Goal: Transaction & Acquisition: Download file/media

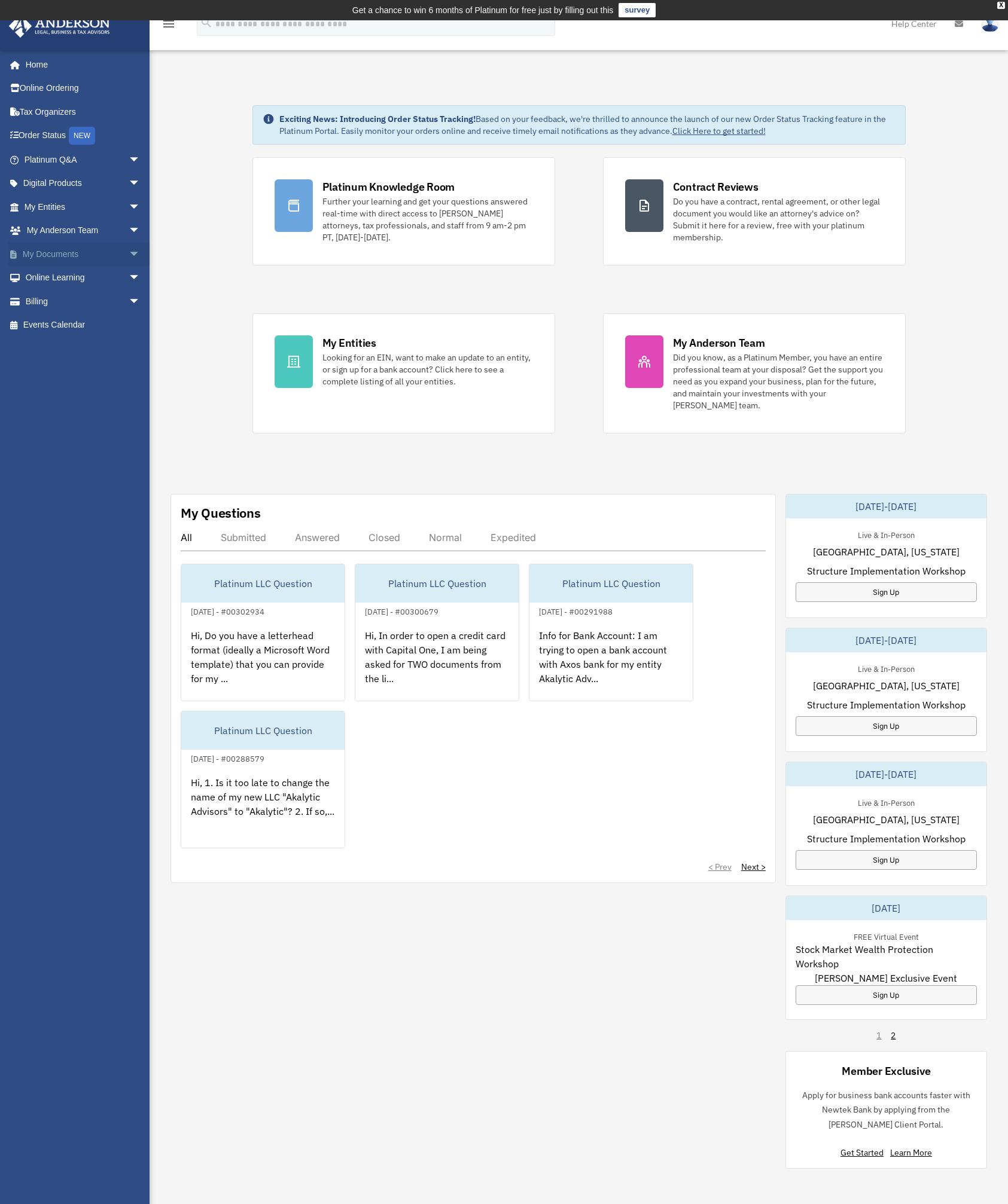
click at [70, 258] on link "My Documents arrow_drop_down" at bounding box center [83, 254] width 151 height 24
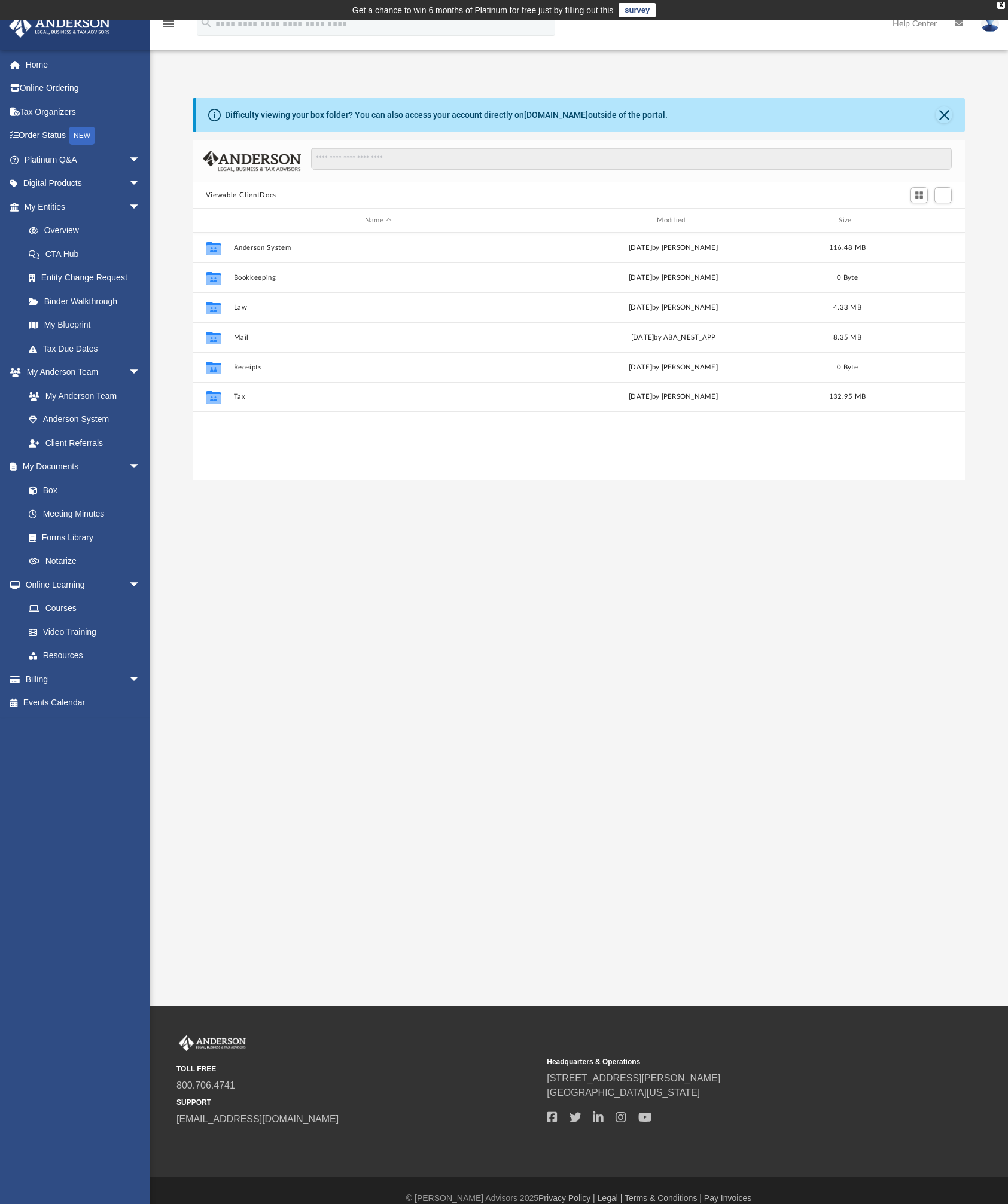
scroll to position [263, 763]
click at [239, 399] on button "Tax" at bounding box center [378, 397] width 289 height 8
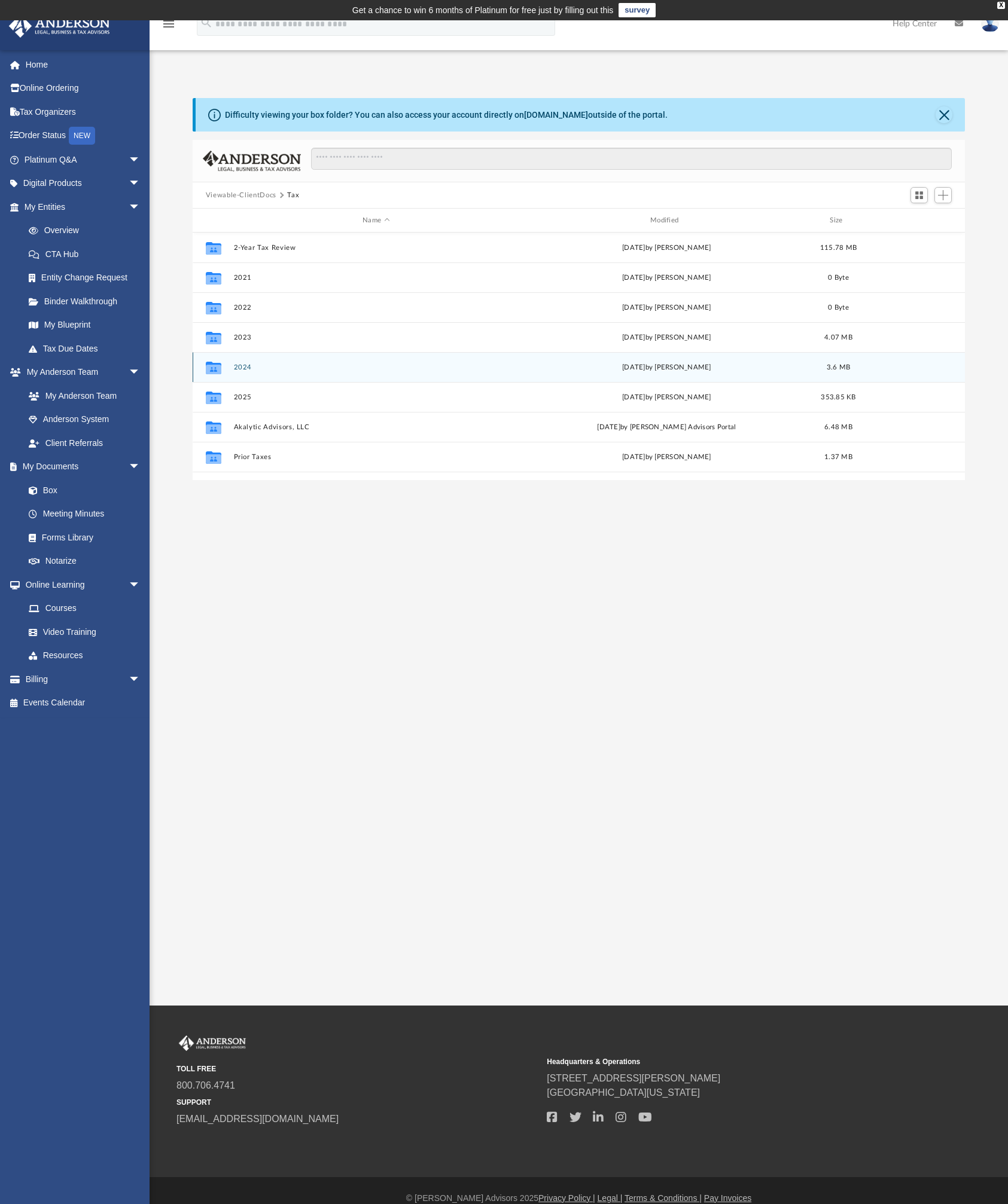
click at [249, 367] on button "2024" at bounding box center [376, 368] width 285 height 8
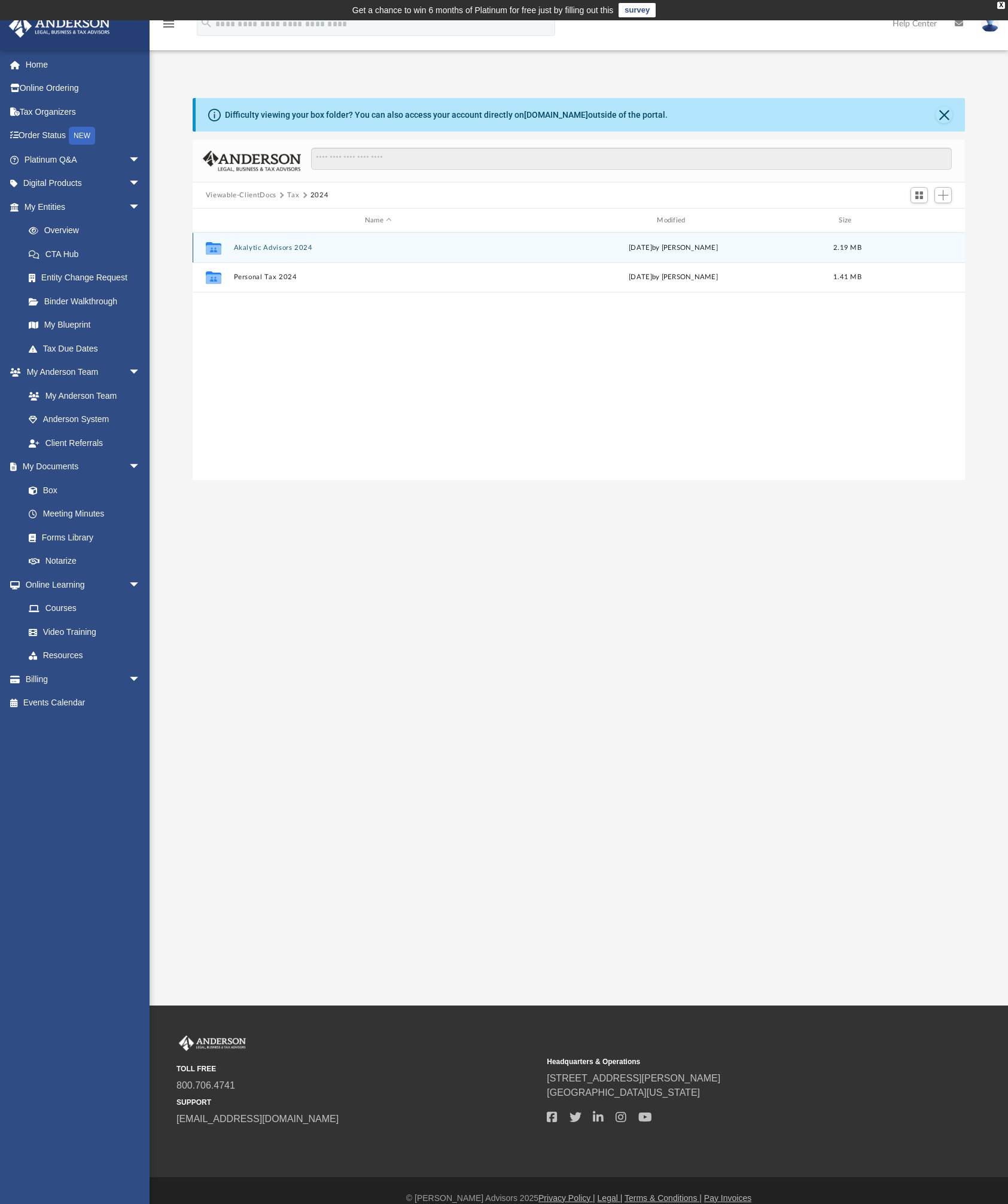
click at [292, 250] on button "Akalytic Advisors 2024" at bounding box center [378, 248] width 289 height 8
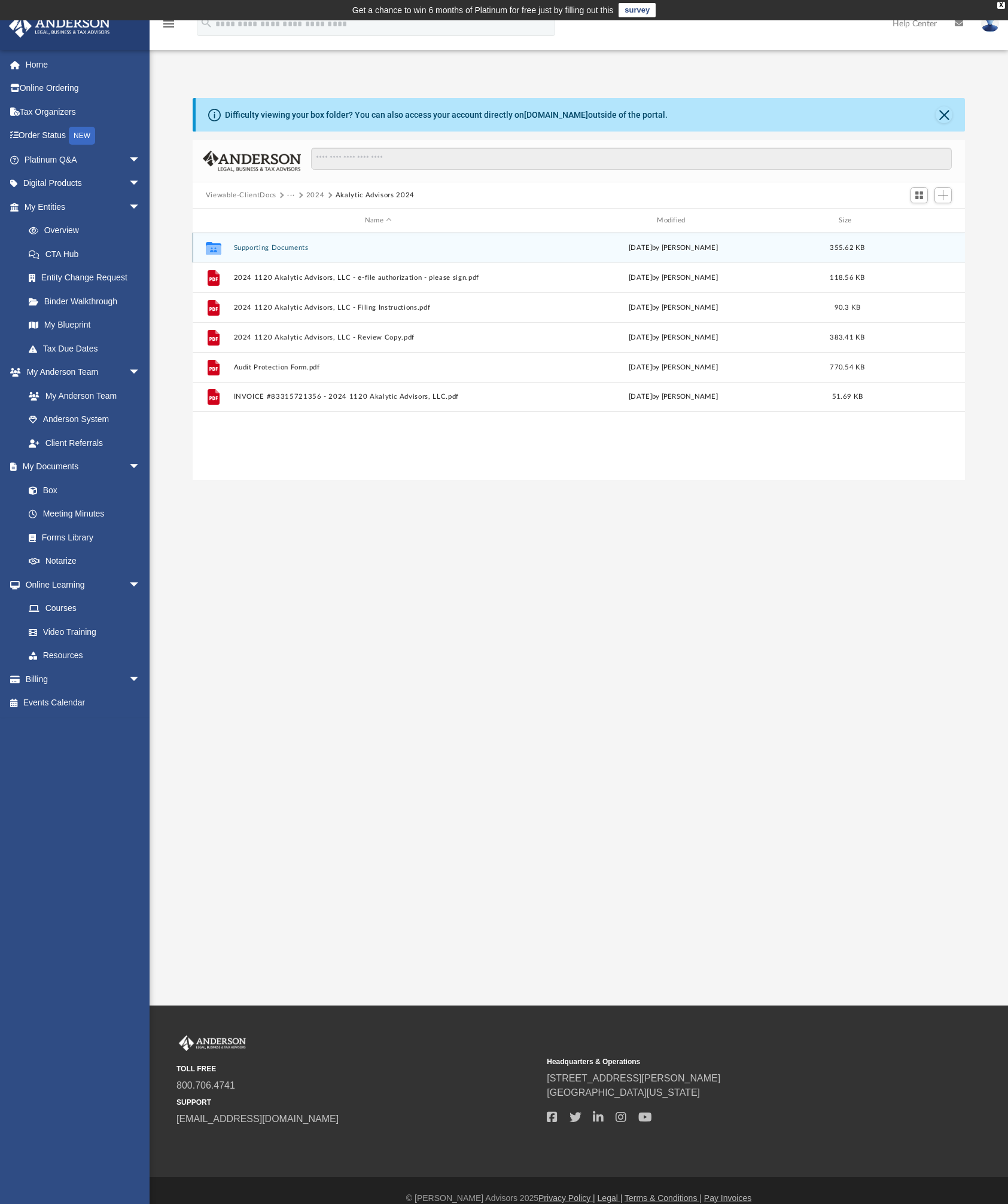
click at [285, 251] on button "Supporting Documents" at bounding box center [378, 248] width 289 height 8
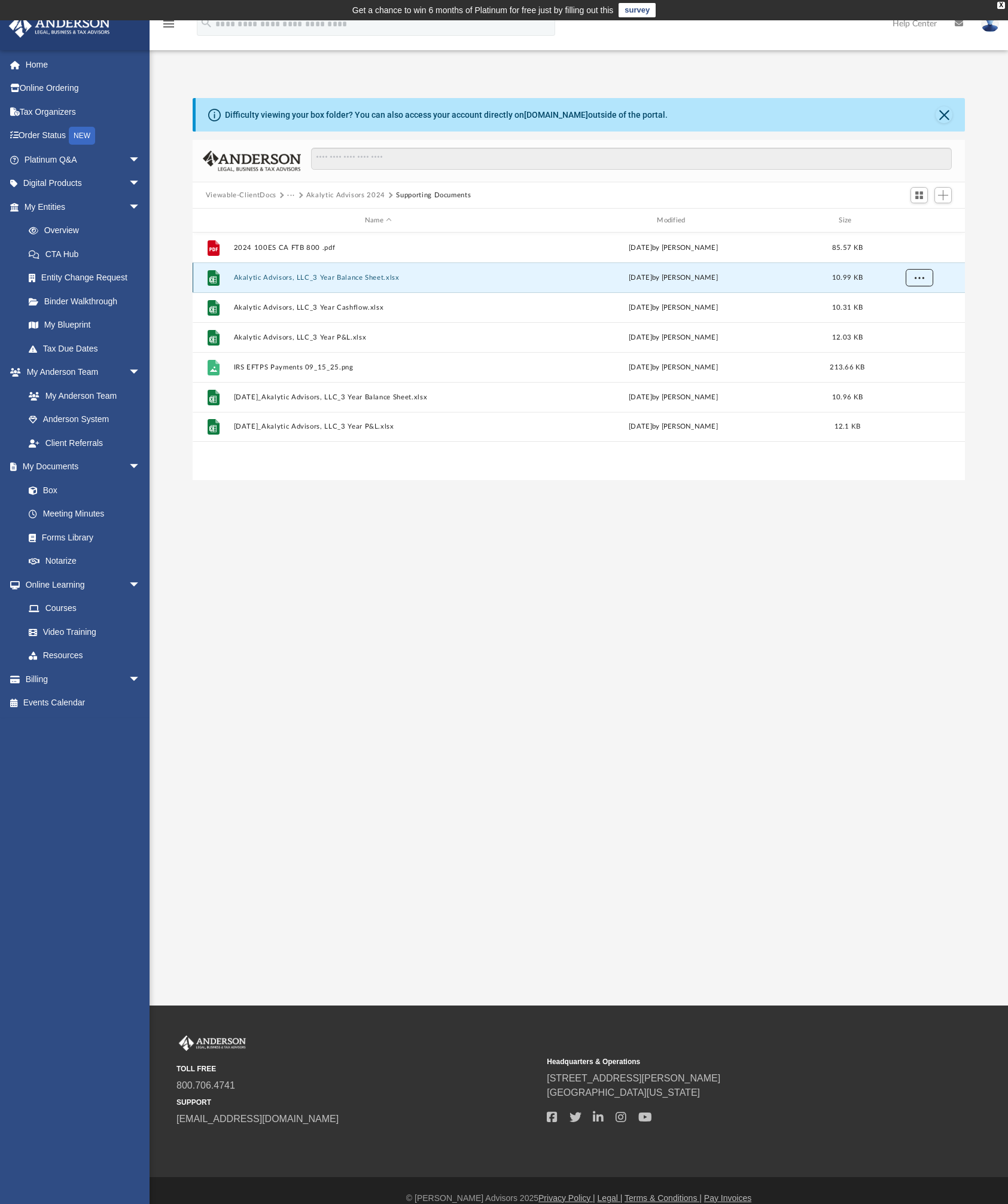
click at [923, 279] on span "More options" at bounding box center [919, 277] width 10 height 7
click at [911, 324] on li "Download" at bounding box center [907, 321] width 35 height 13
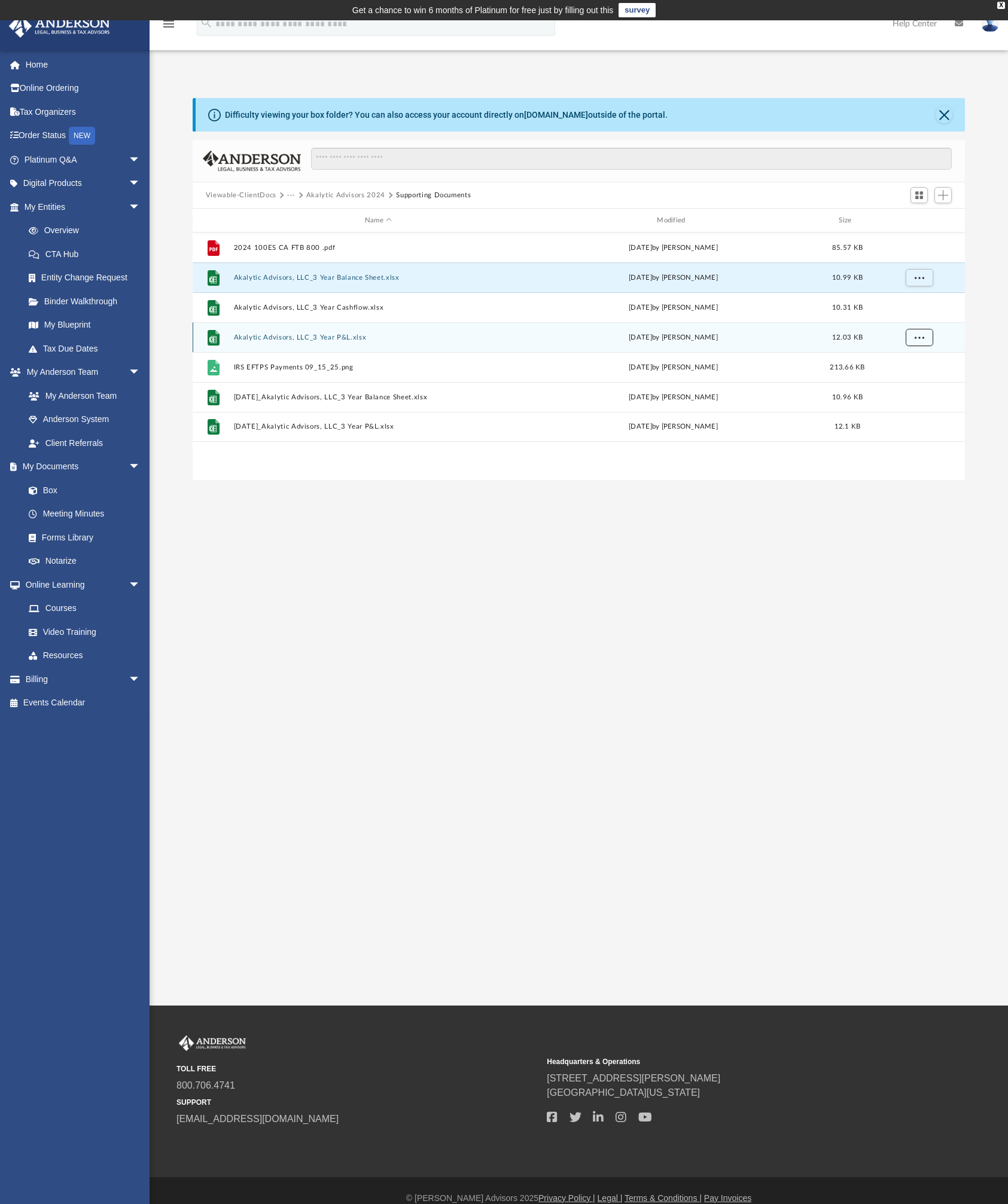
click at [921, 339] on span "More options" at bounding box center [919, 337] width 10 height 7
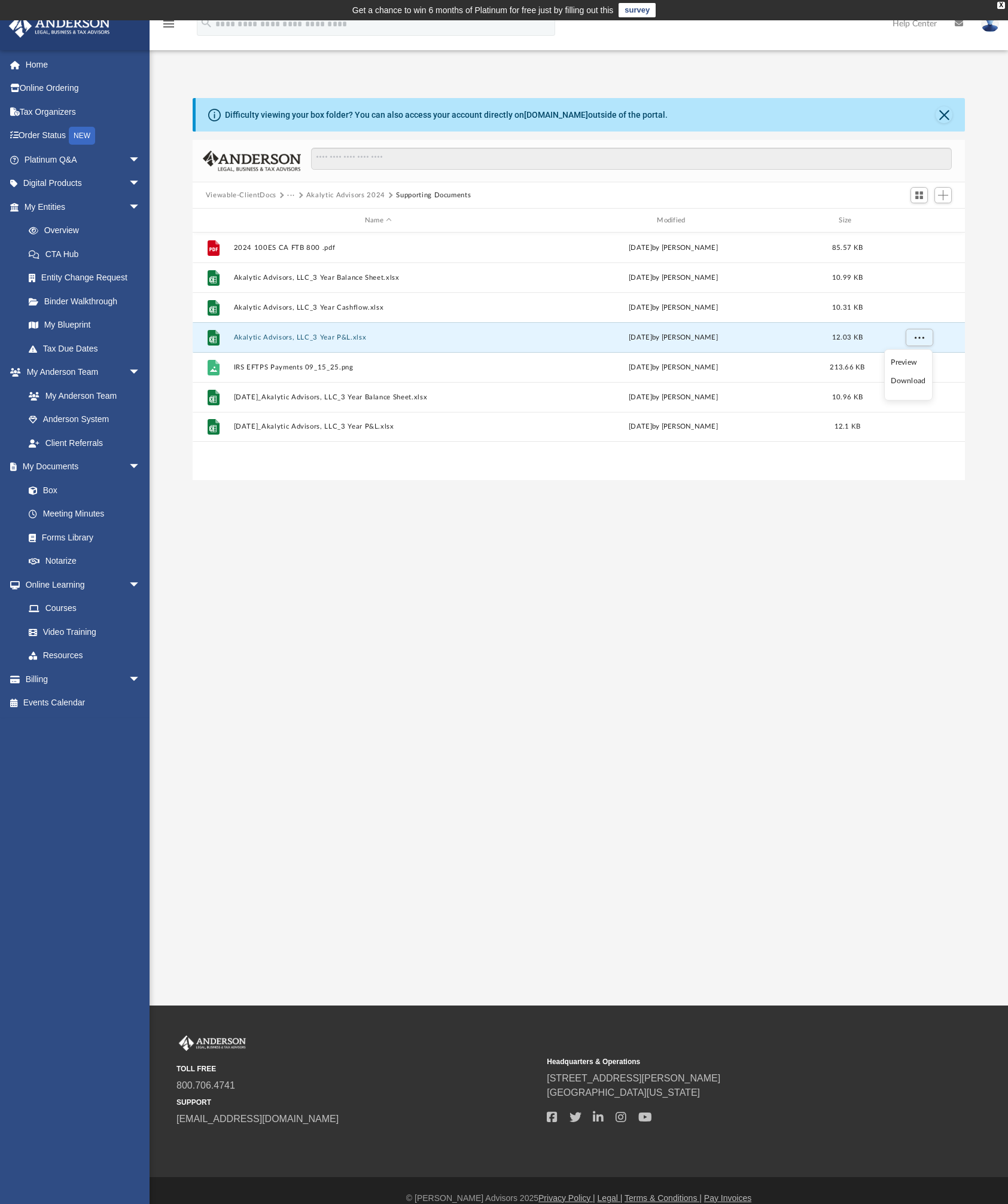
click at [913, 382] on li "Download" at bounding box center [907, 381] width 35 height 13
click at [917, 397] on span "More options" at bounding box center [919, 397] width 10 height 7
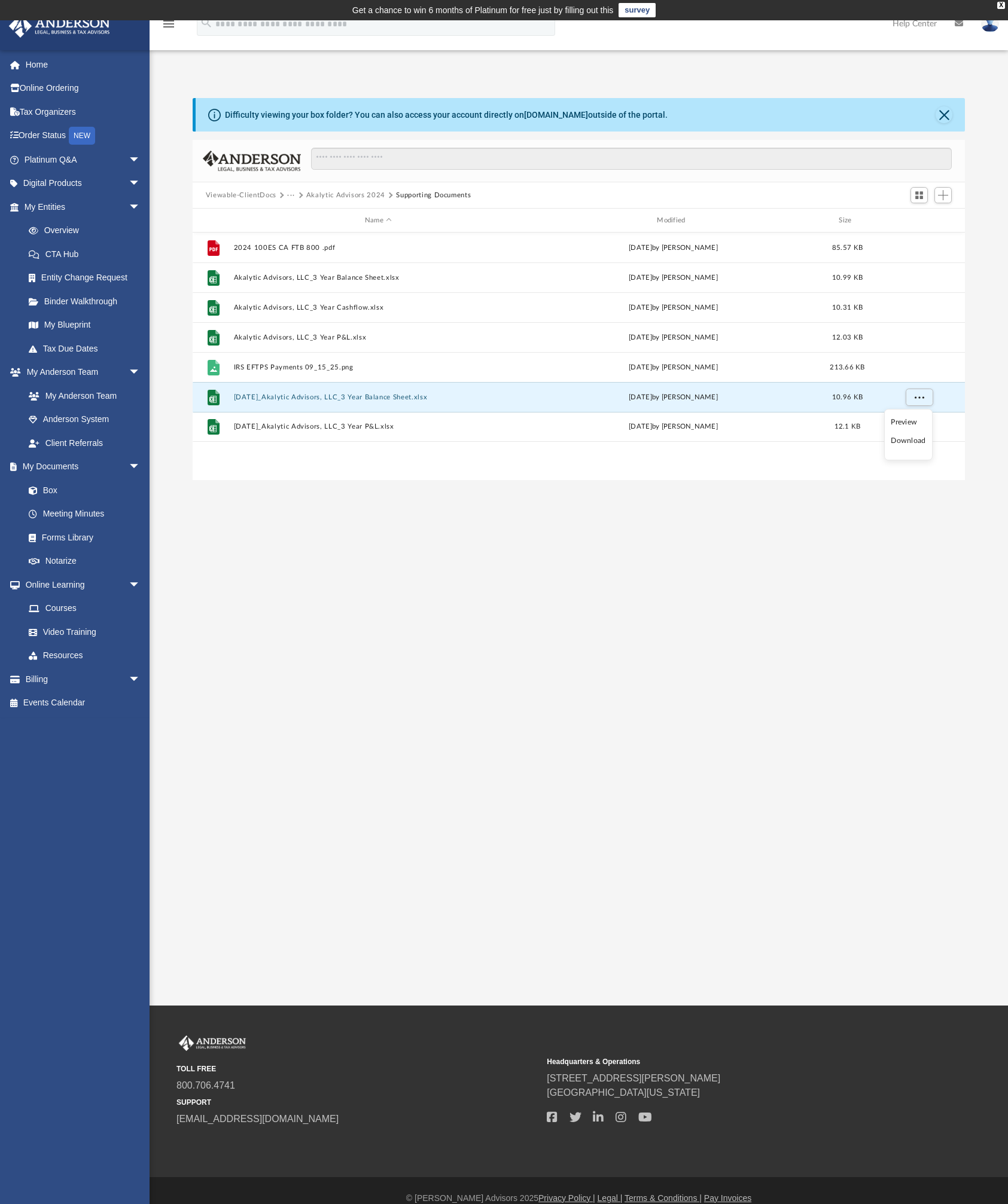
click at [905, 444] on li "Download" at bounding box center [907, 441] width 35 height 13
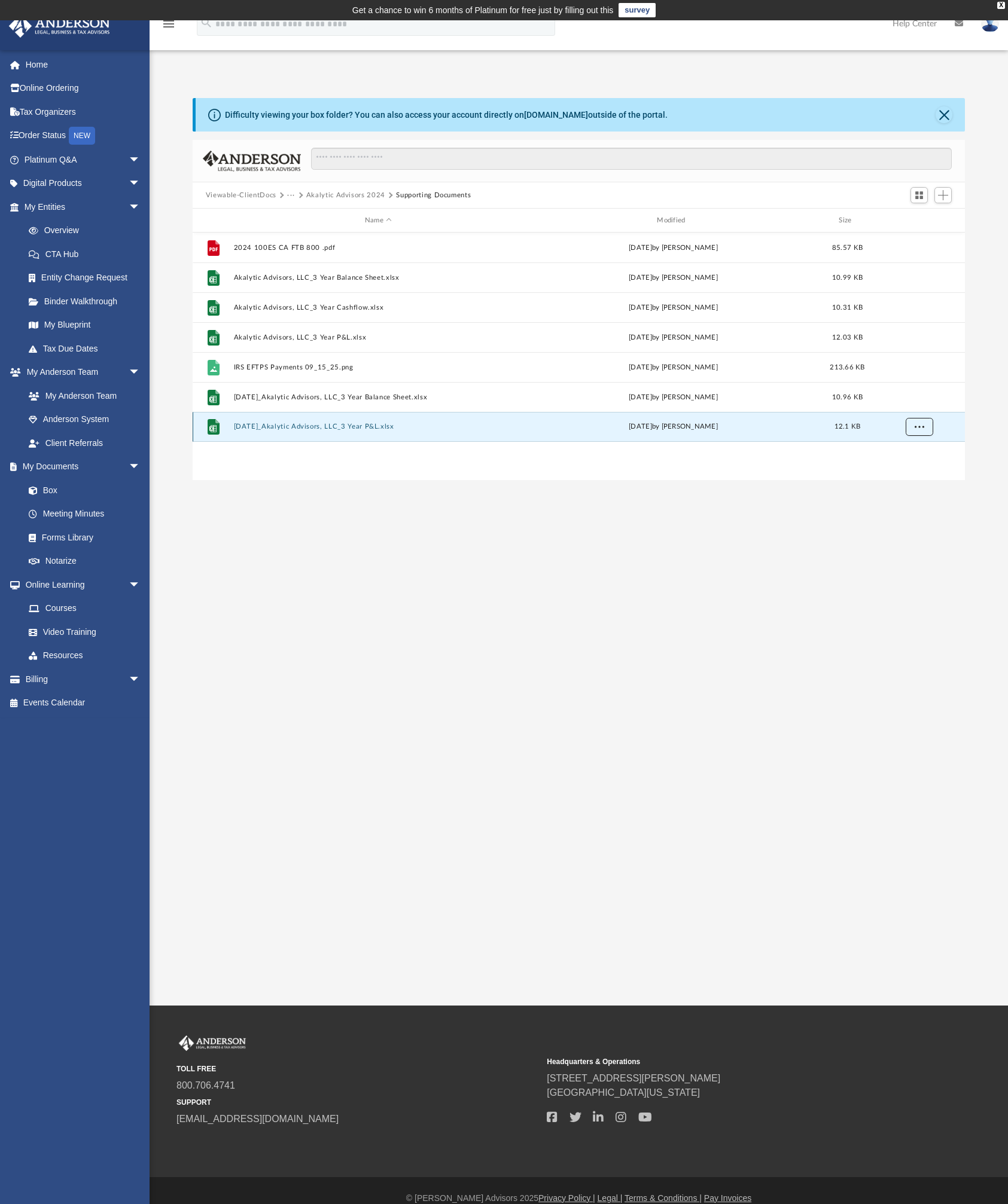
click at [923, 430] on span "More options" at bounding box center [919, 427] width 10 height 7
click at [908, 471] on li "Download" at bounding box center [907, 470] width 35 height 13
click at [366, 197] on button "Akalytic Advisors 2024" at bounding box center [345, 195] width 79 height 11
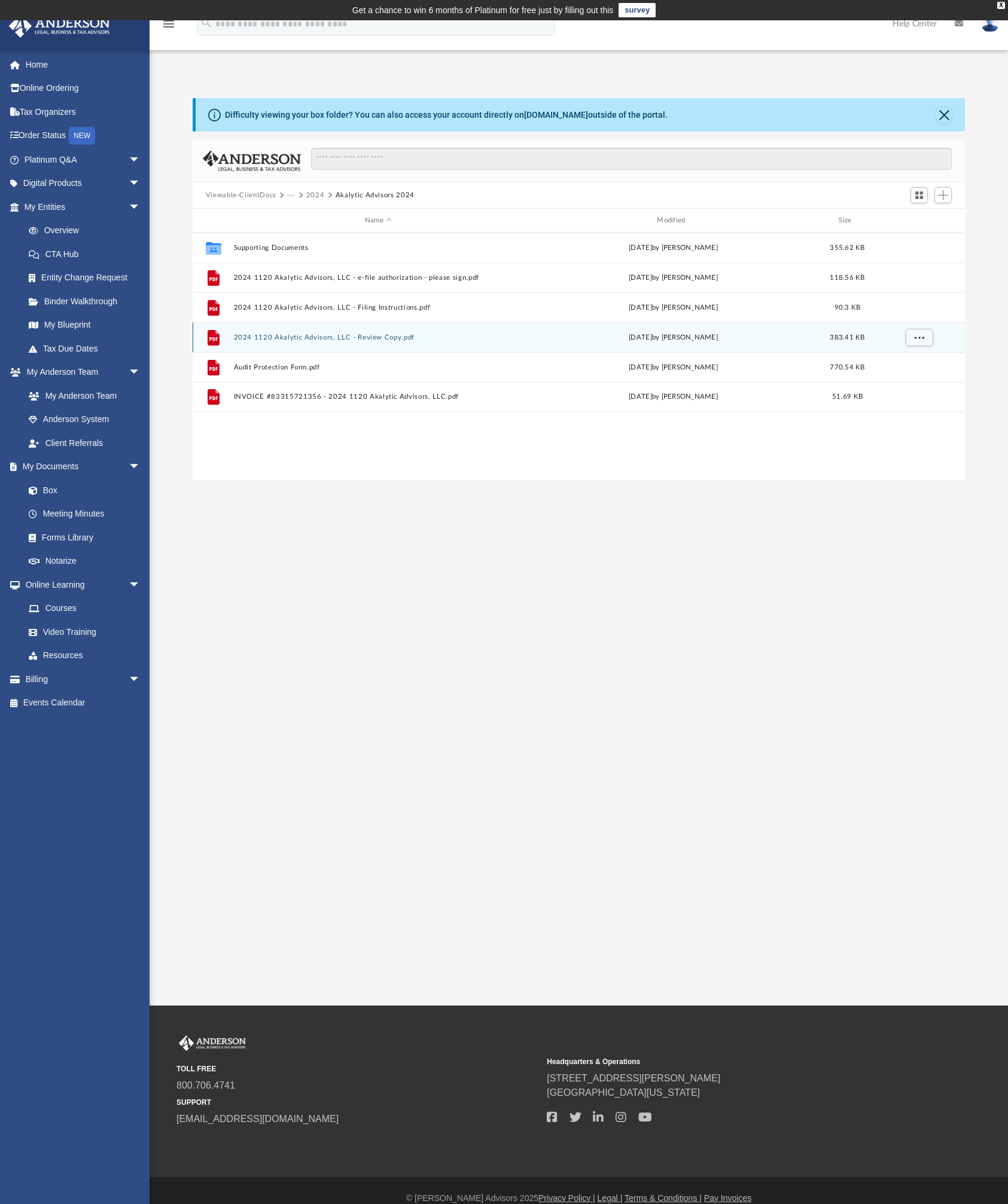
click at [392, 341] on button "2024 1120 Akalytic Advisors, LLC - Review Copy.pdf" at bounding box center [378, 338] width 289 height 8
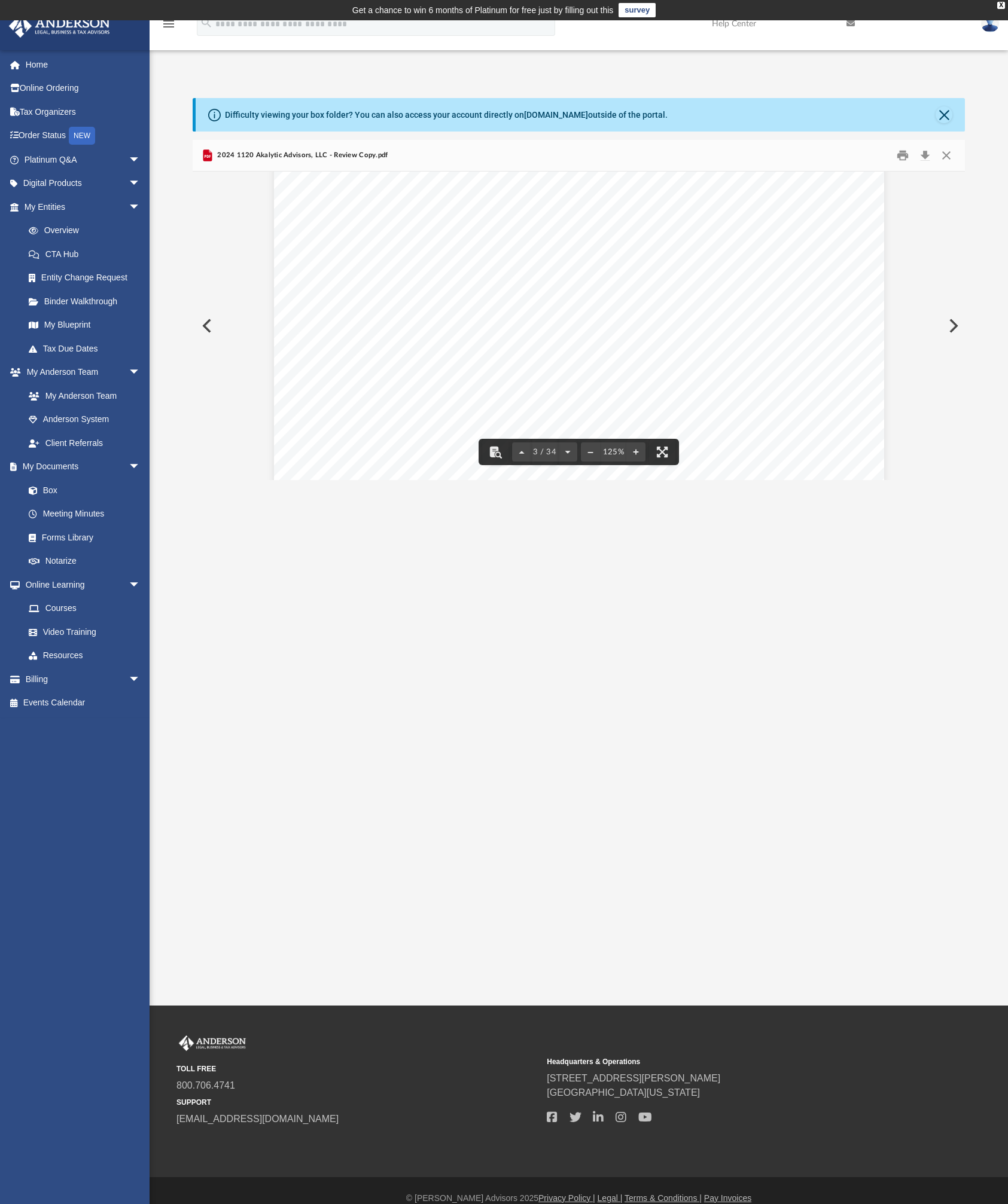
scroll to position [1810, 0]
click at [924, 155] on button "Download" at bounding box center [925, 155] width 22 height 19
click at [944, 118] on button "Close" at bounding box center [943, 115] width 17 height 17
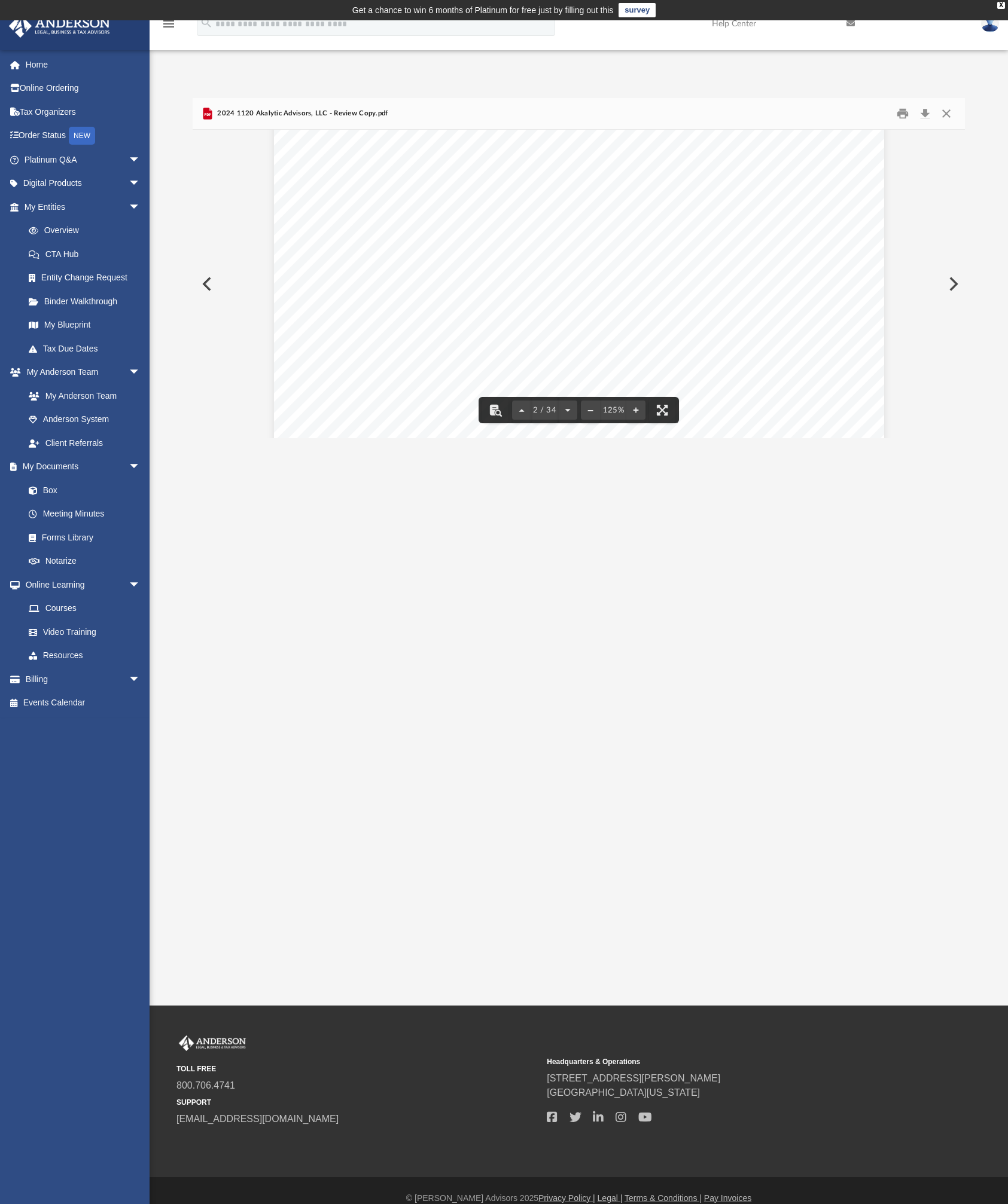
scroll to position [0, 0]
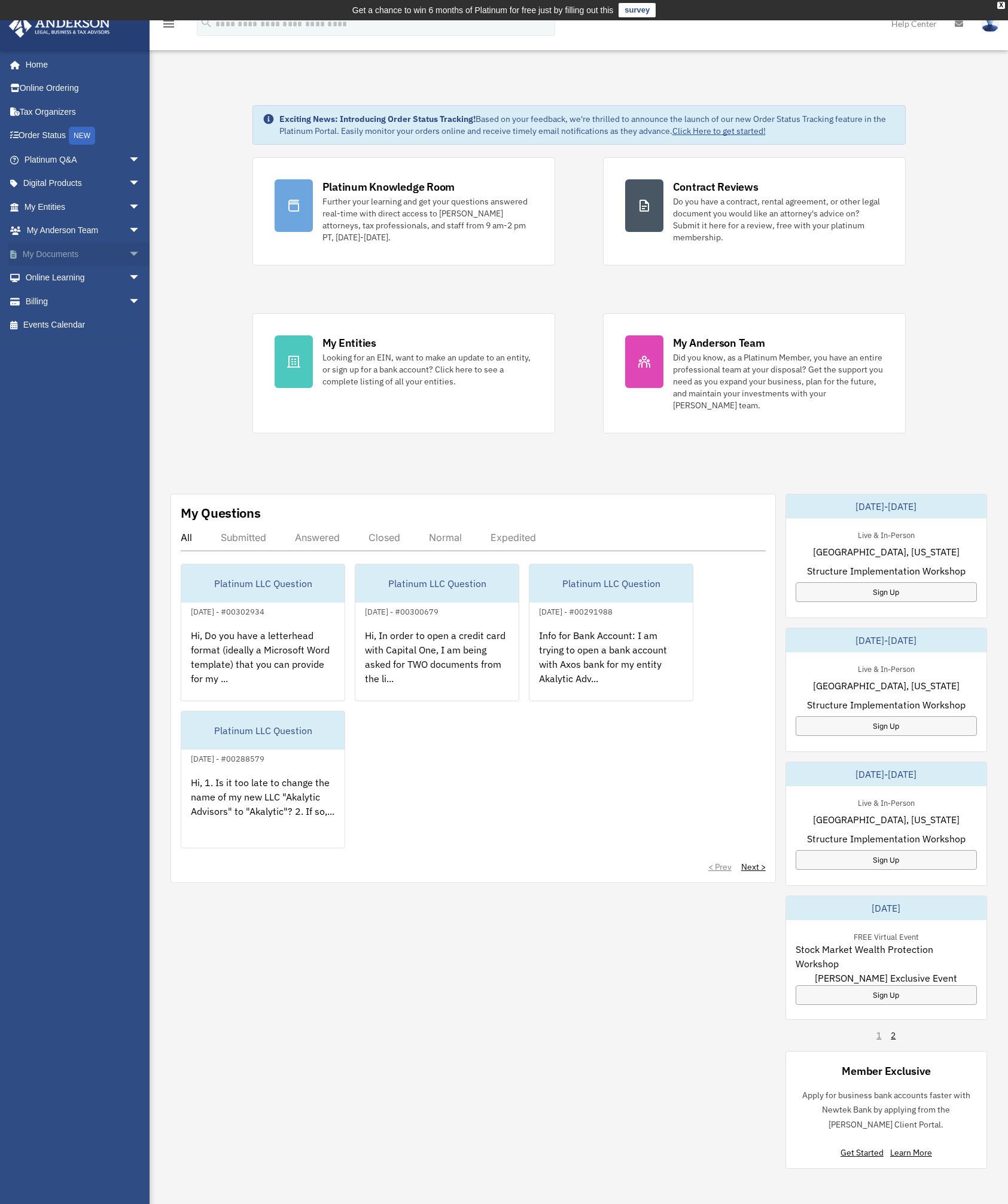
click at [48, 252] on link "My Documents arrow_drop_down" at bounding box center [83, 254] width 151 height 24
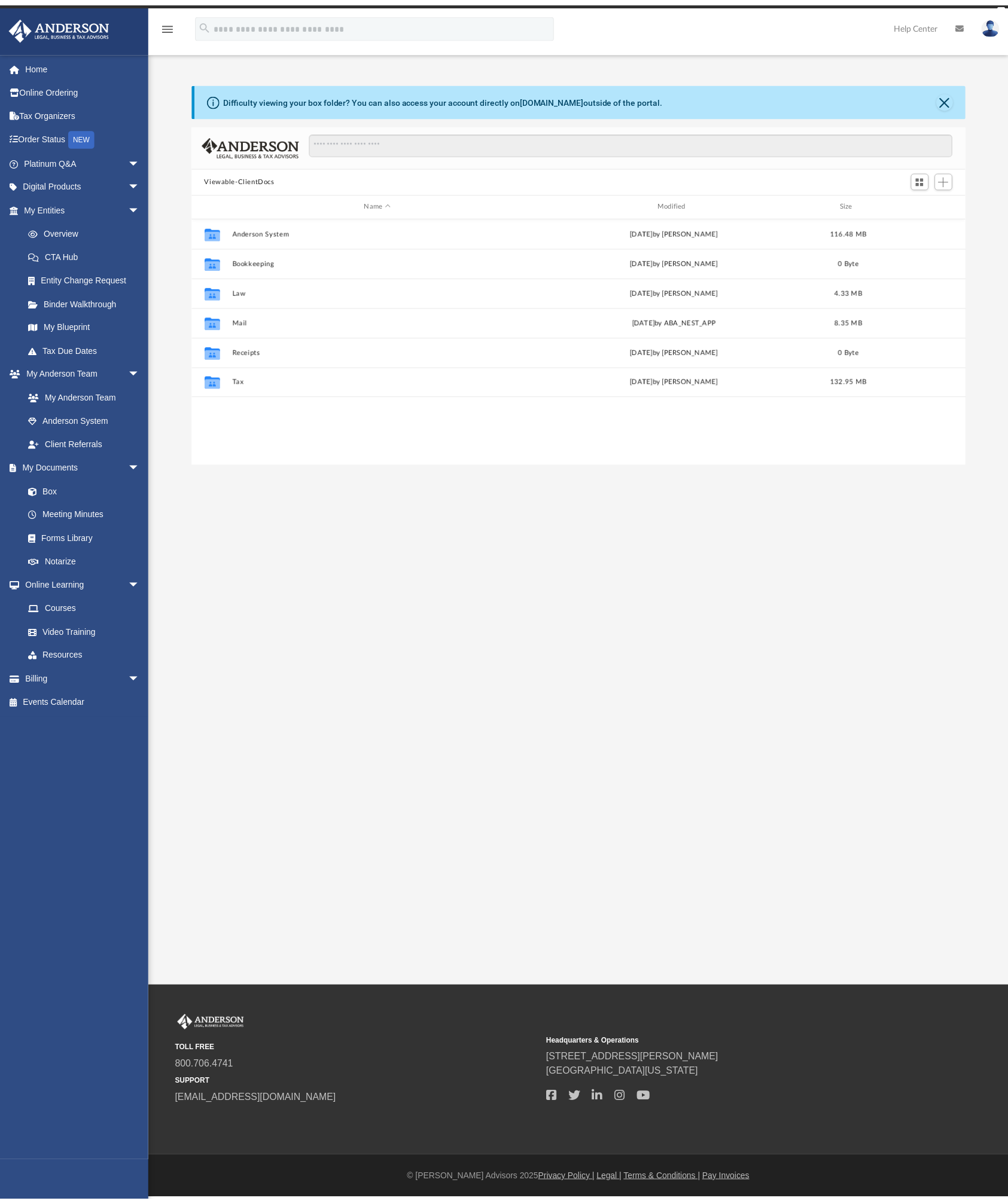
scroll to position [263, 763]
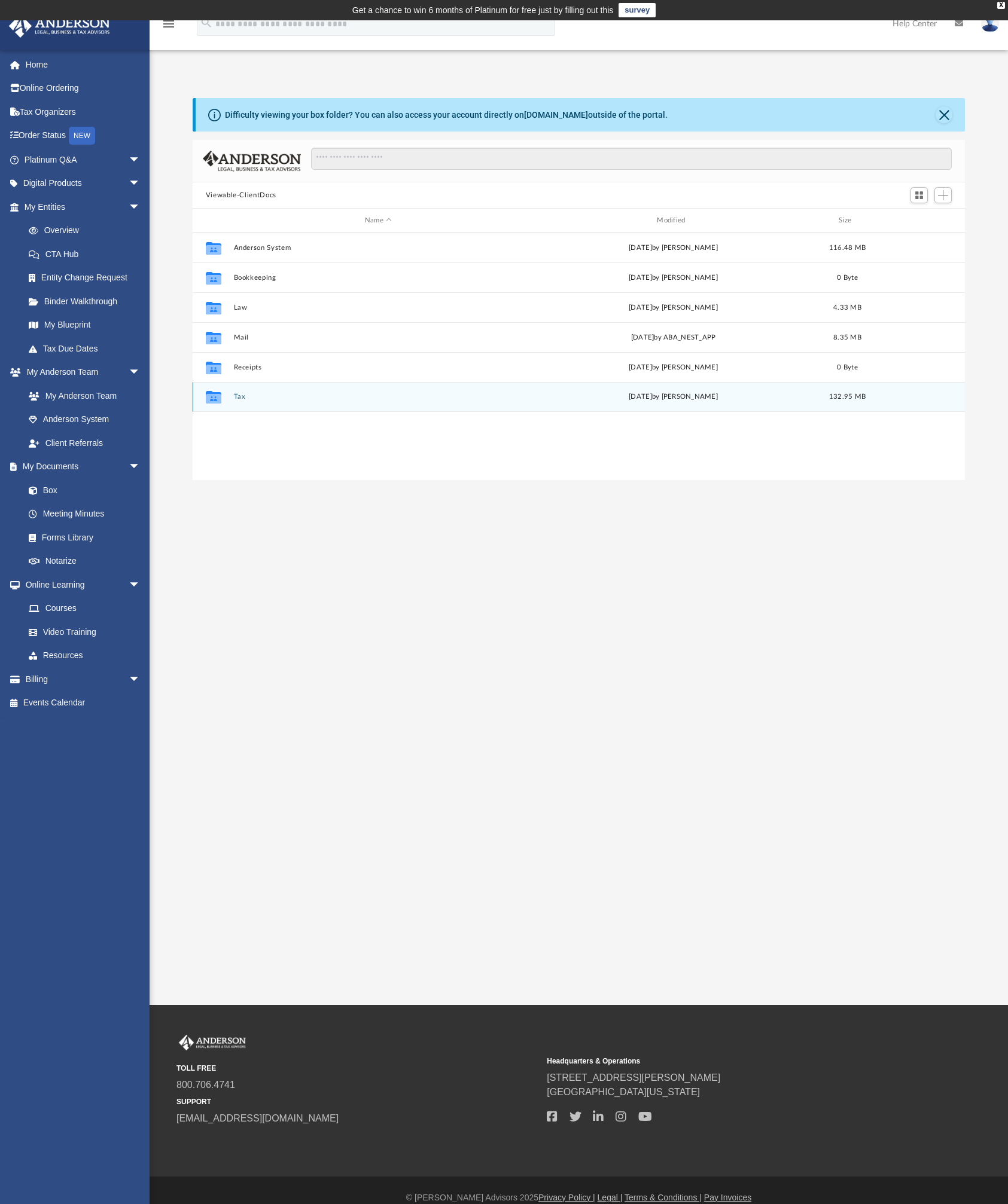
click at [238, 398] on button "Tax" at bounding box center [378, 397] width 289 height 8
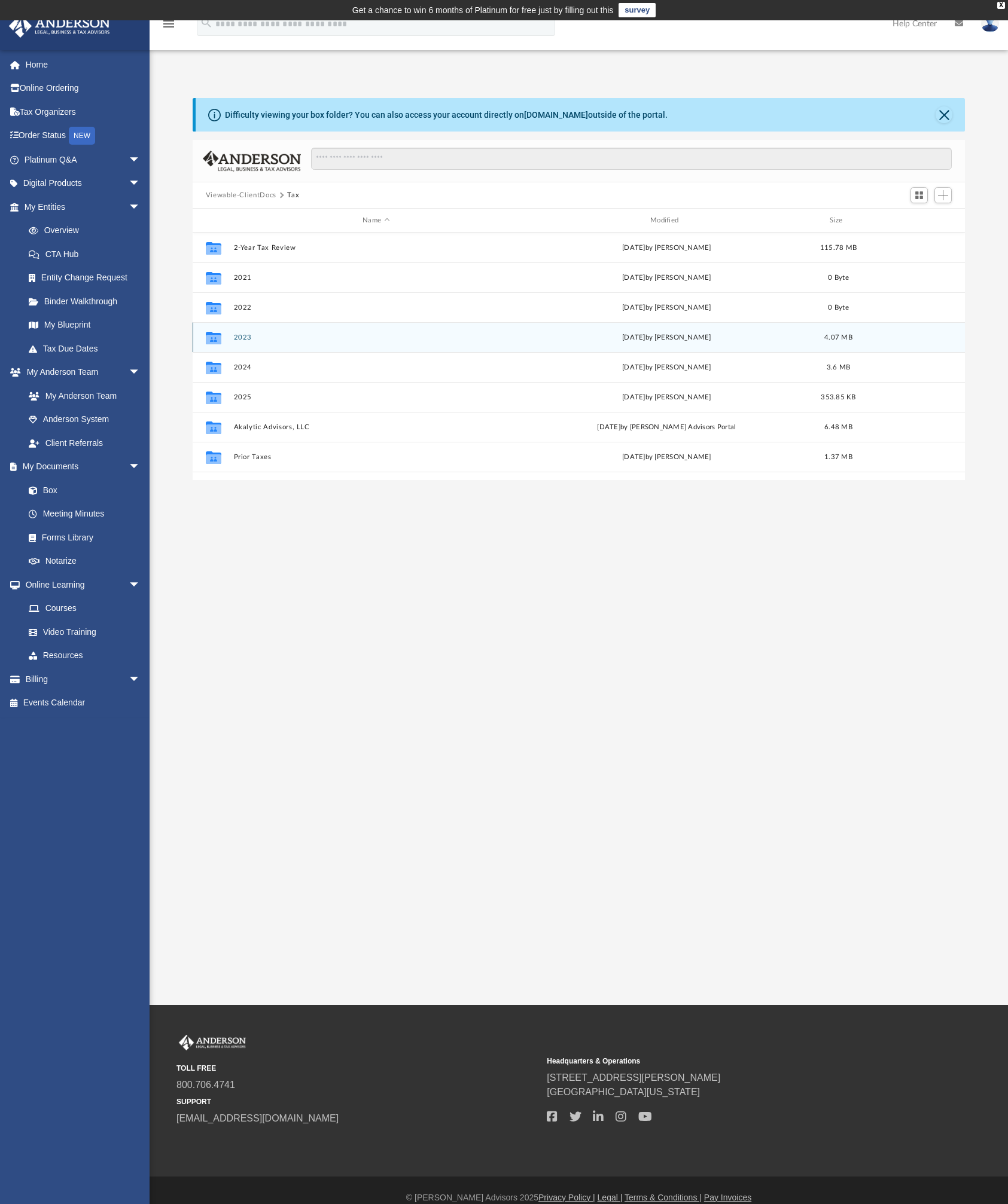
click at [241, 340] on button "2023" at bounding box center [376, 338] width 285 height 8
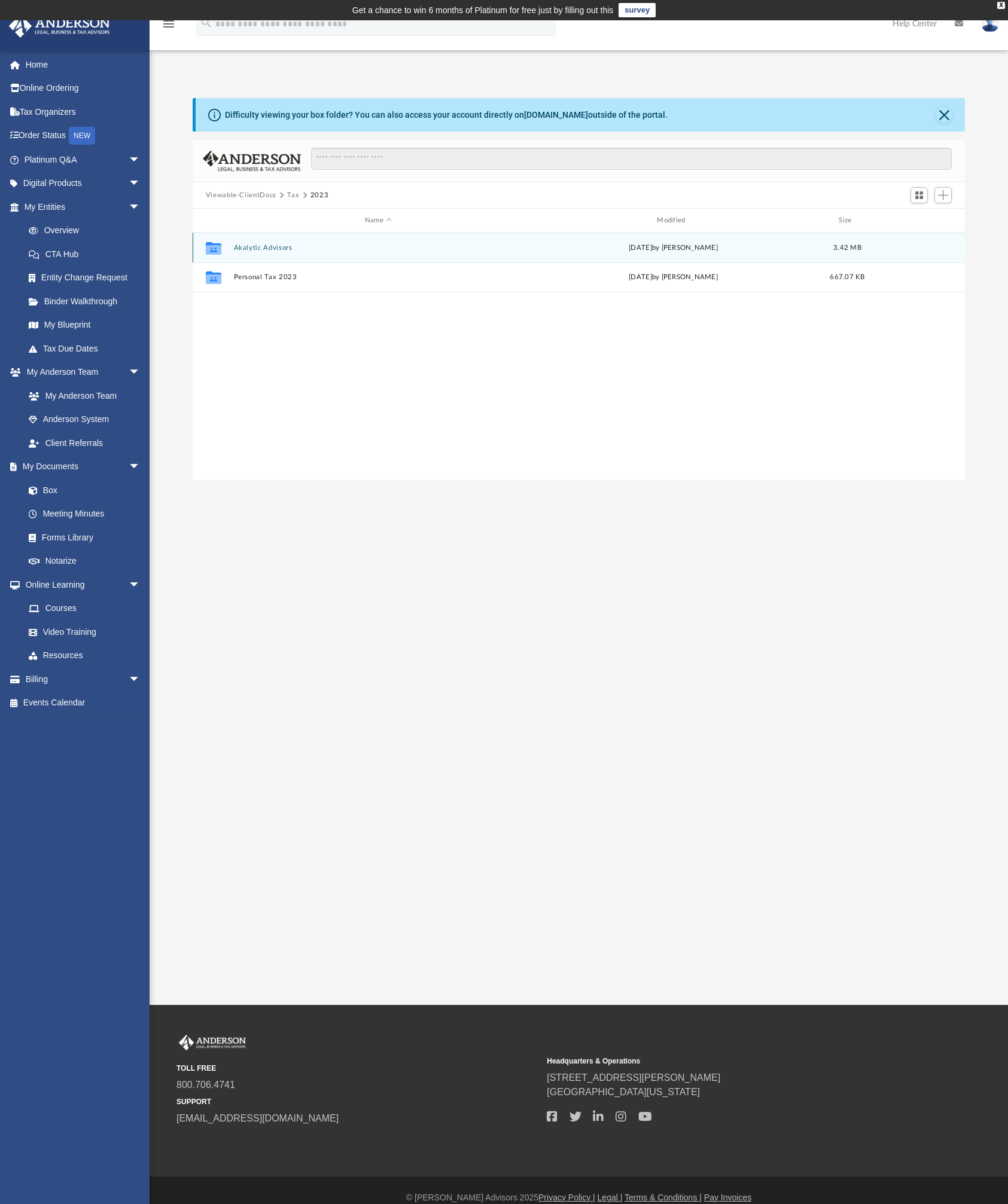
click at [270, 248] on button "Akalytic Advisors" at bounding box center [378, 248] width 289 height 8
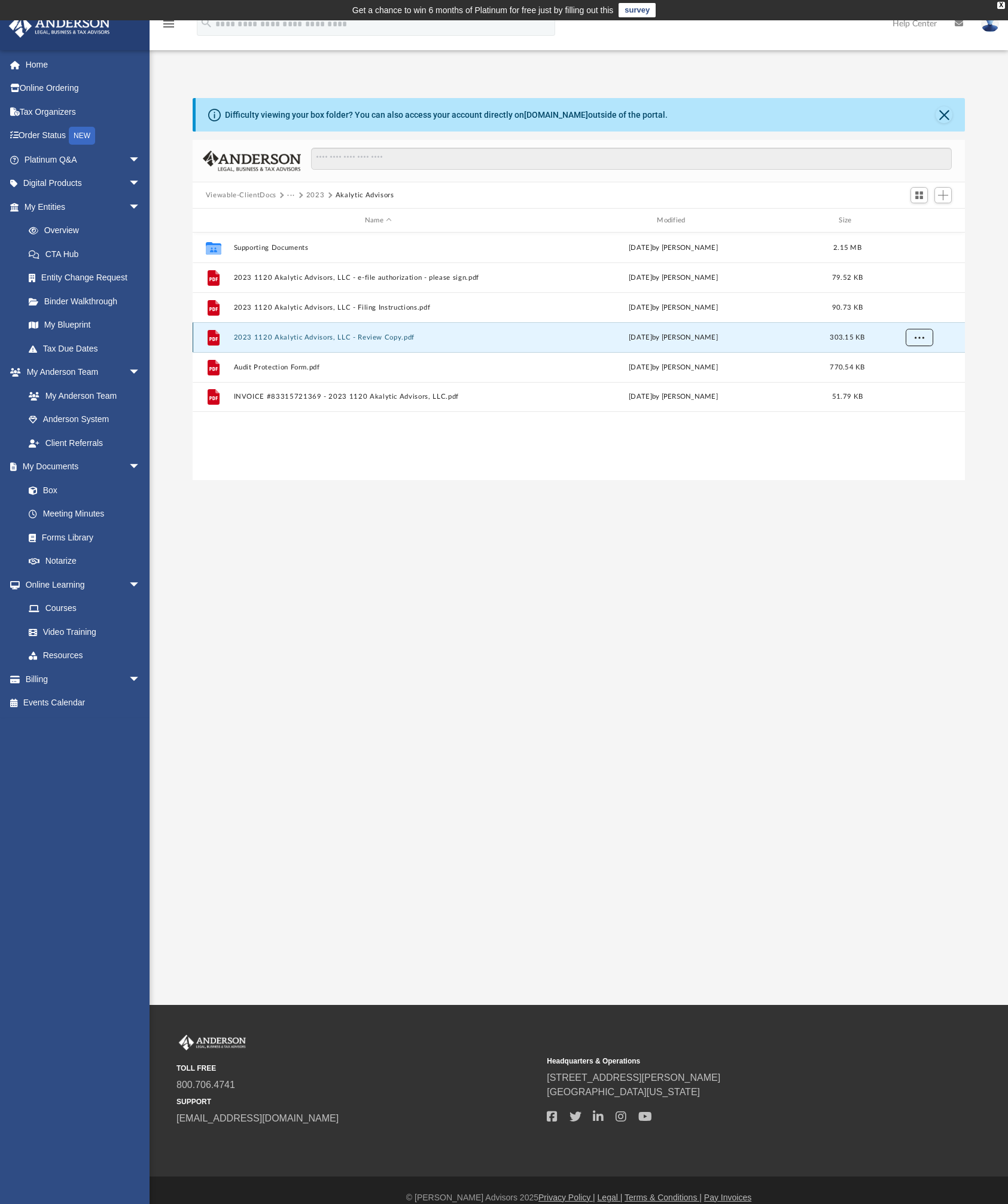
click at [917, 342] on button "More options" at bounding box center [919, 338] width 28 height 18
click at [906, 384] on li "Download" at bounding box center [907, 381] width 35 height 13
